Goal: Task Accomplishment & Management: Manage account settings

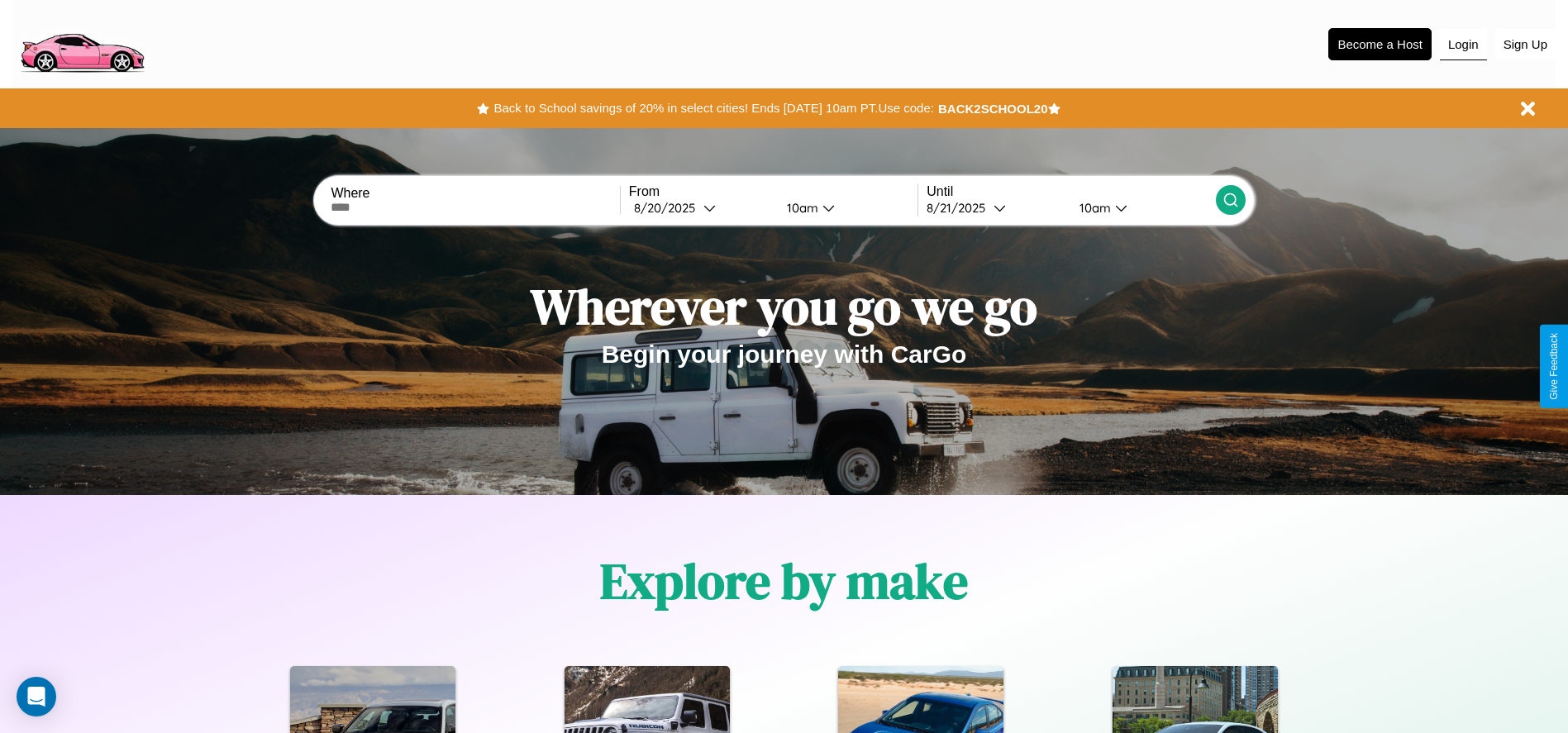
click at [1463, 44] on button "Login" at bounding box center [1464, 45] width 47 height 32
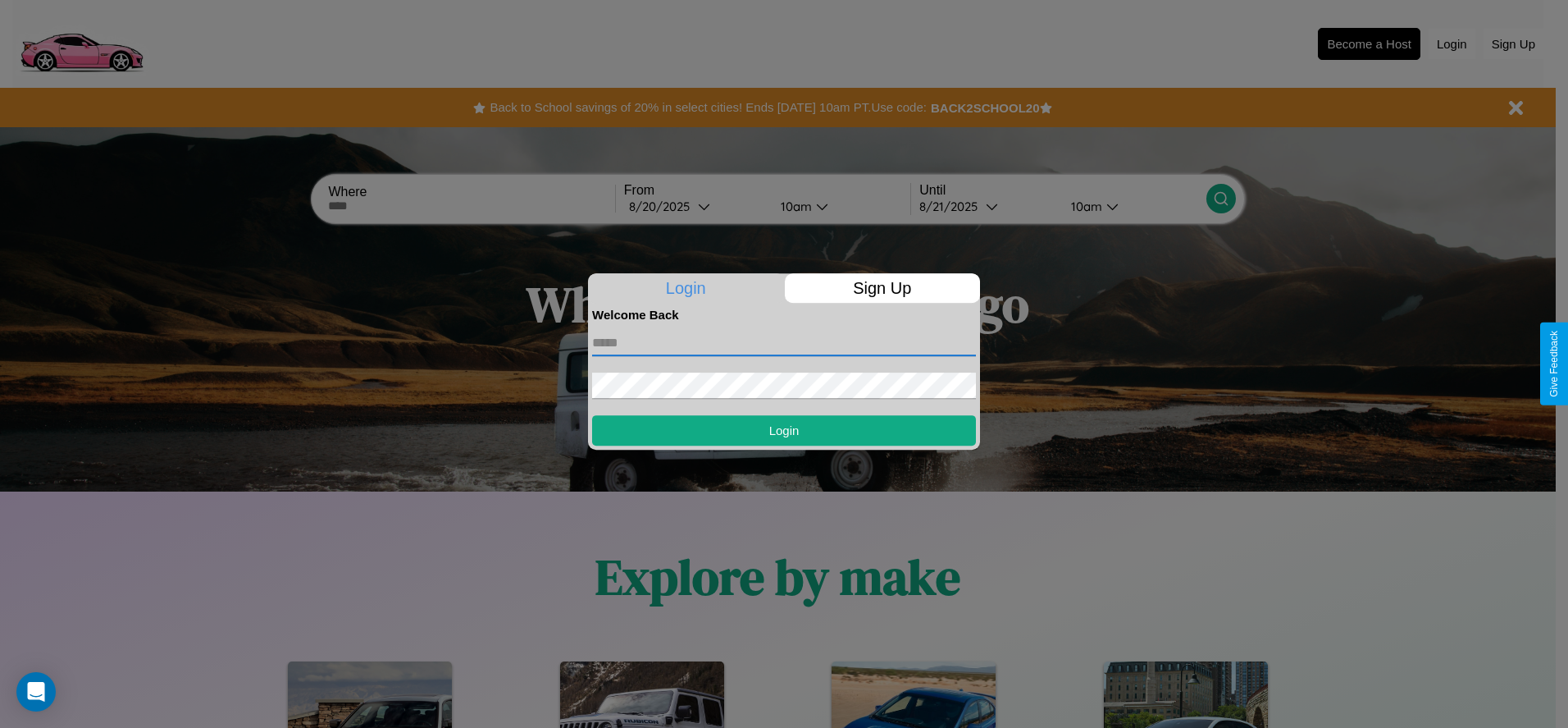
click at [784, 342] on input "text" at bounding box center [784, 343] width 384 height 26
type input "**********"
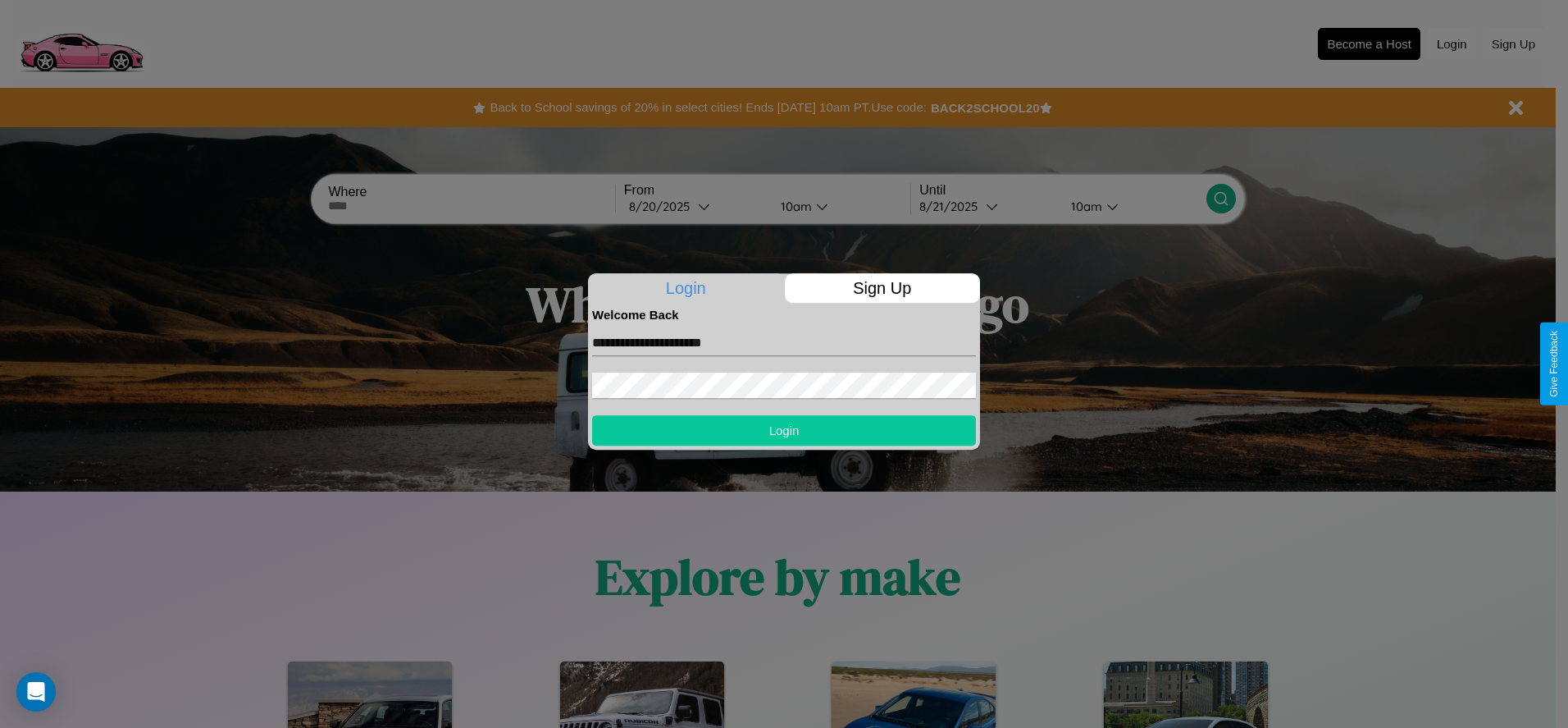
click at [784, 430] on button "Login" at bounding box center [784, 430] width 384 height 31
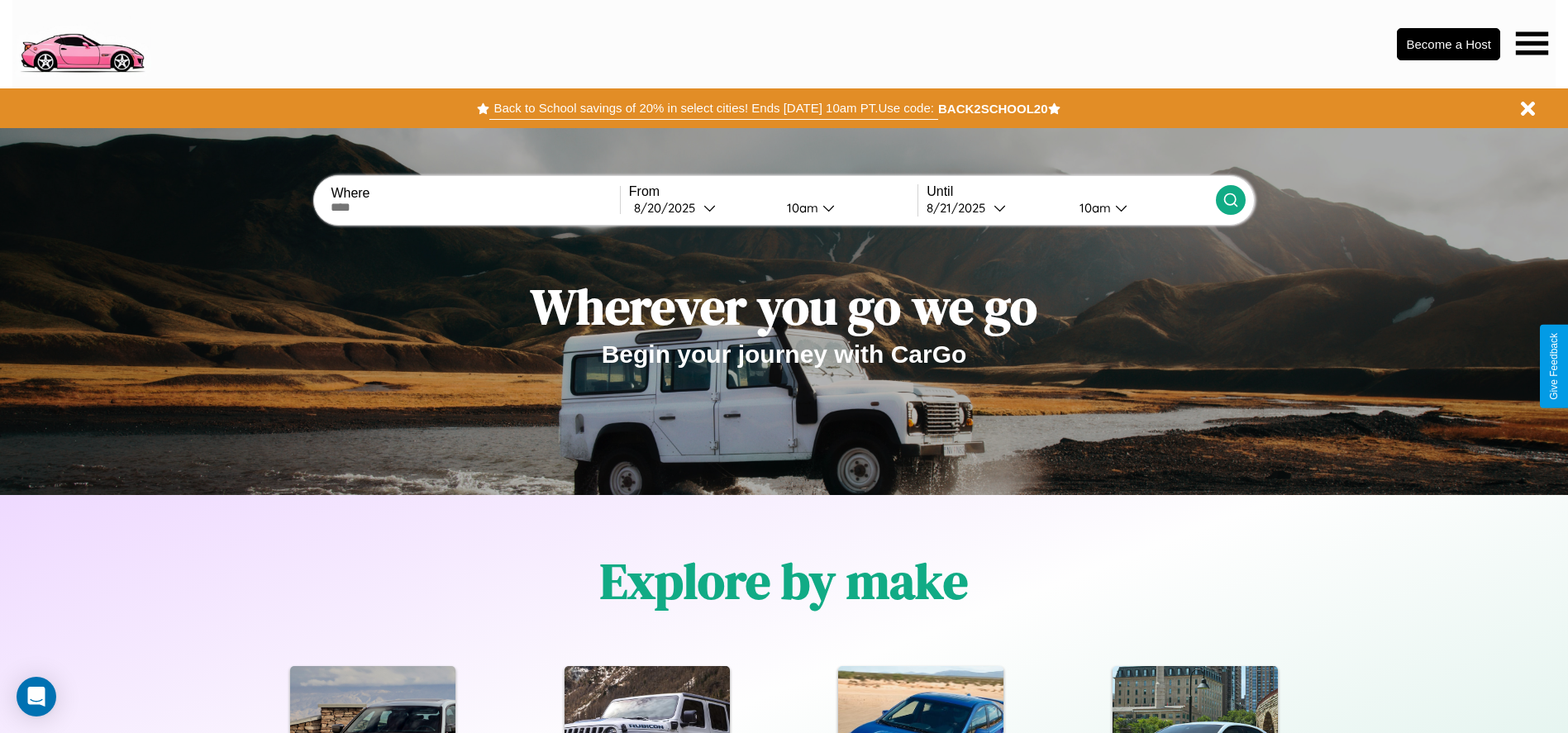
click at [713, 108] on button "Back to School savings of 20% in select cities! Ends [DATE] 10am PT. Use code:" at bounding box center [714, 108] width 449 height 23
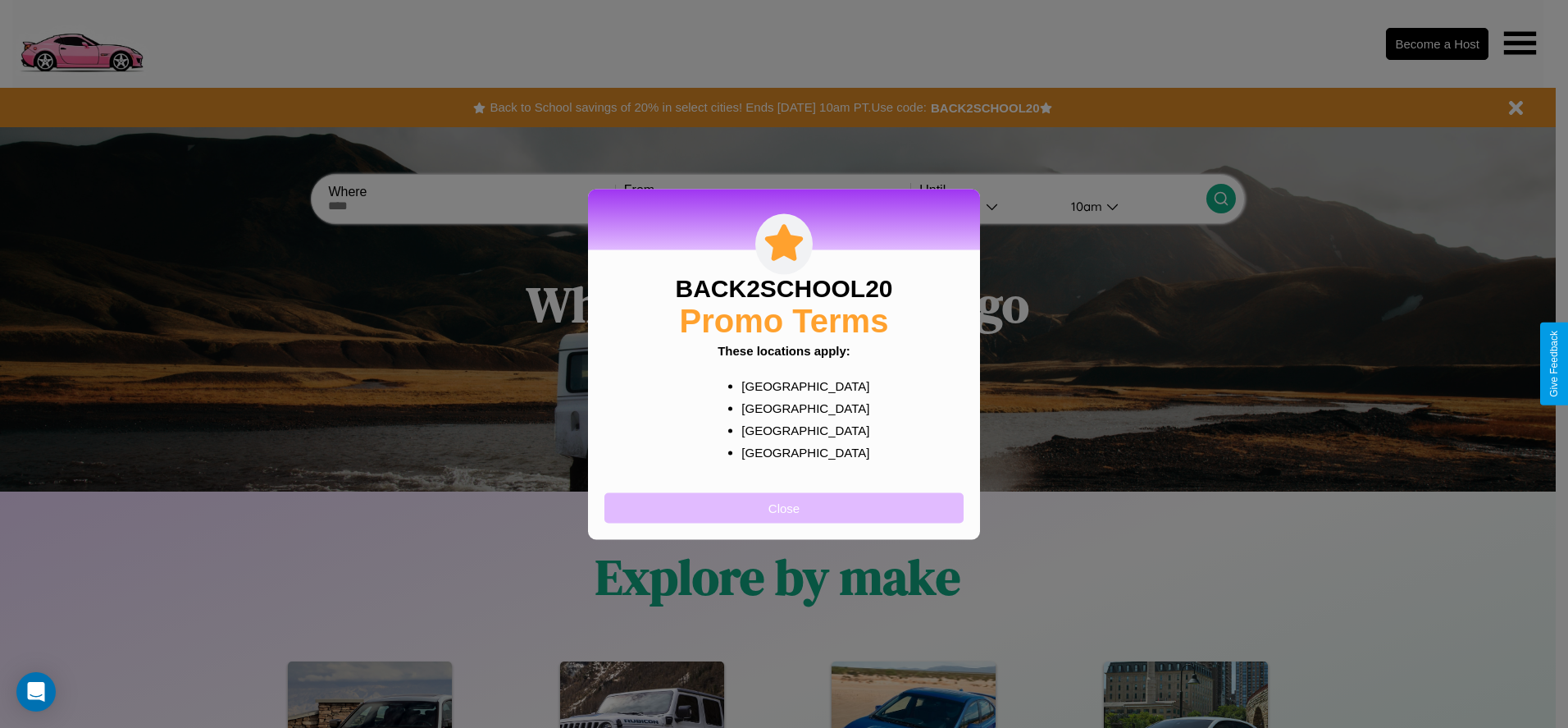
click at [784, 507] on button "Close" at bounding box center [784, 507] width 359 height 31
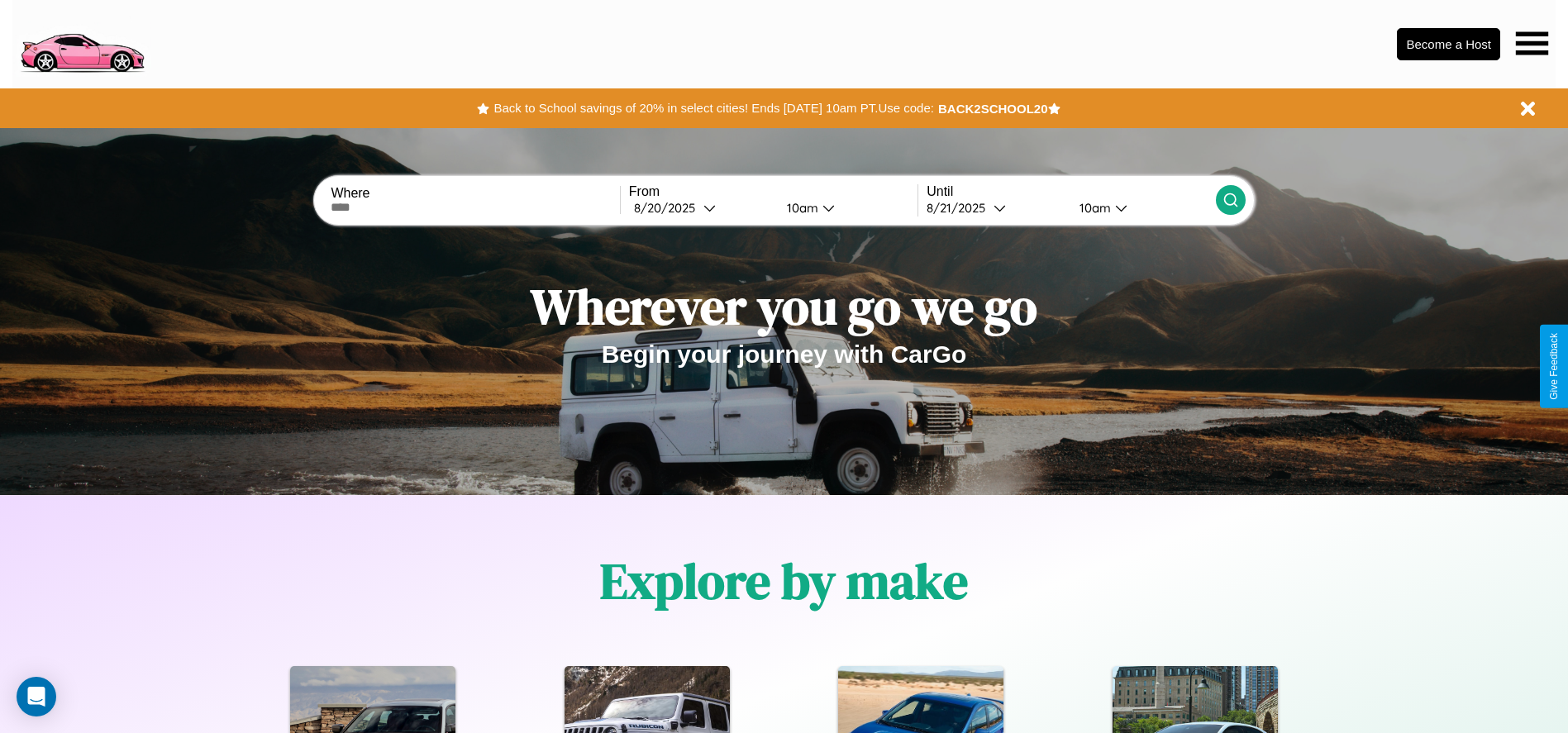
click at [1532, 43] on icon at bounding box center [1532, 43] width 33 height 23
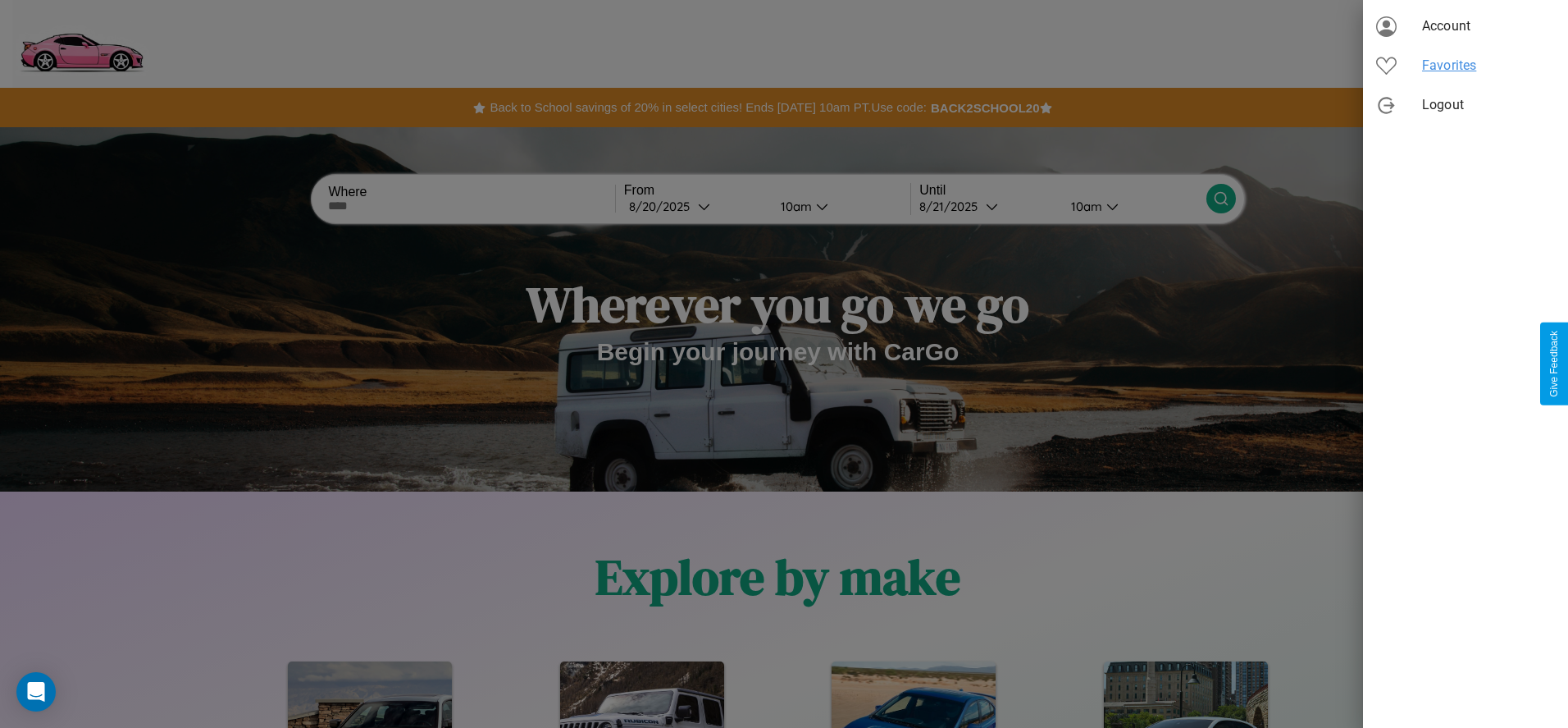
click at [1466, 65] on span "Favorites" at bounding box center [1489, 65] width 133 height 20
